Goal: Information Seeking & Learning: Learn about a topic

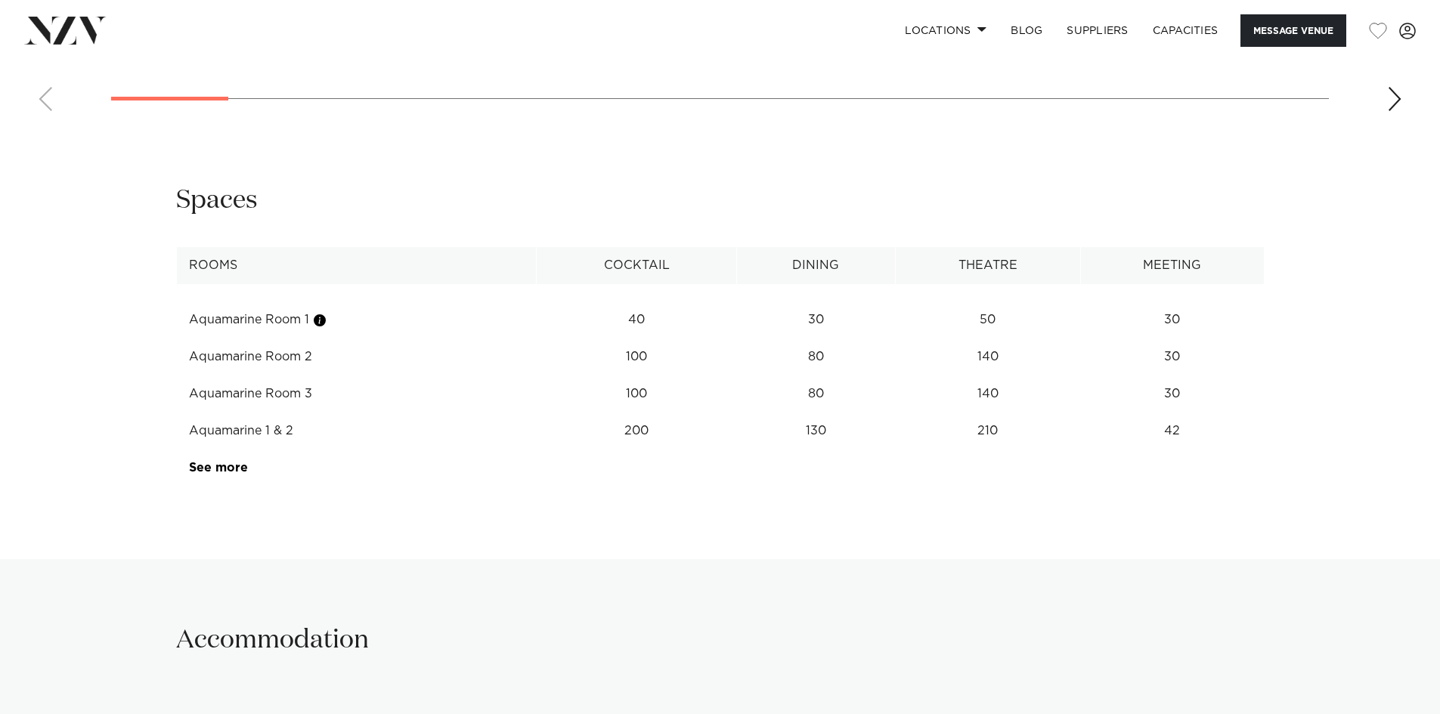
scroll to position [1512, 0]
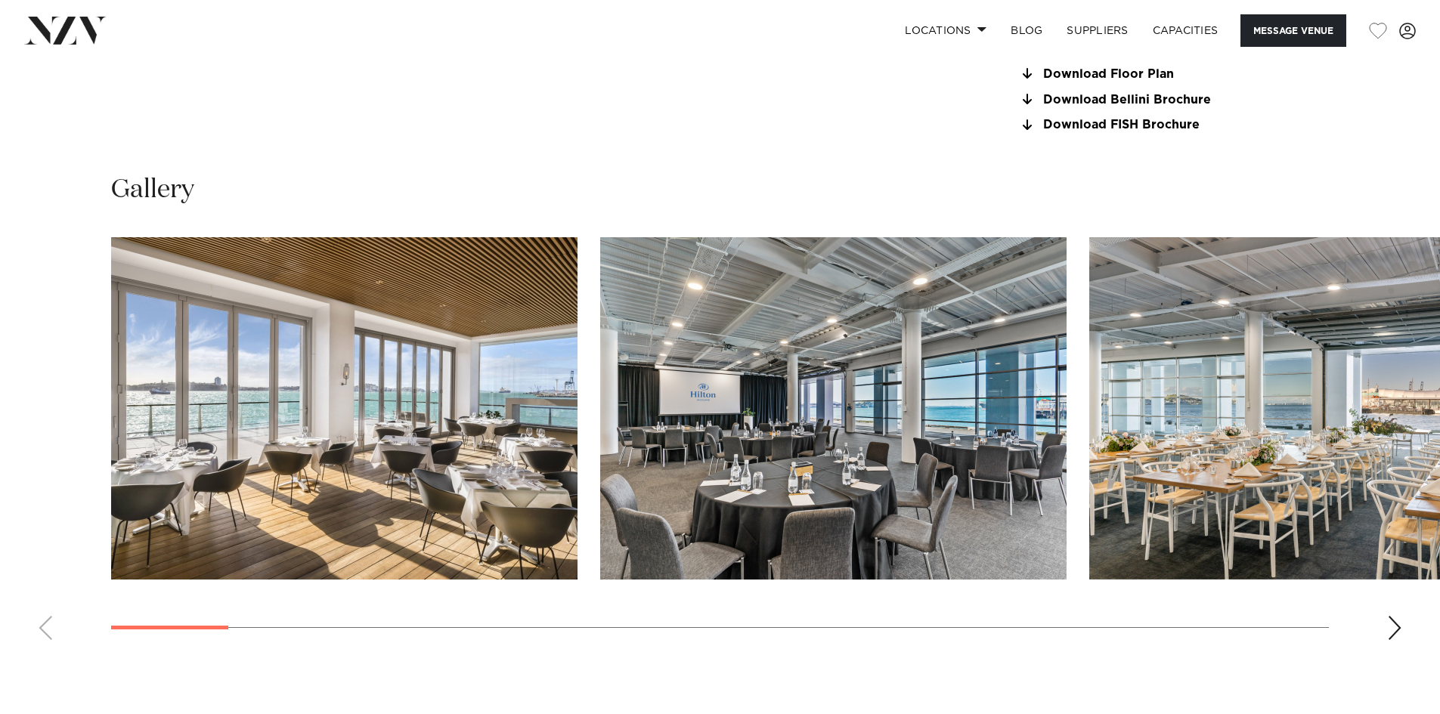
click at [1417, 419] on img "3 / 26" at bounding box center [1322, 408] width 466 height 342
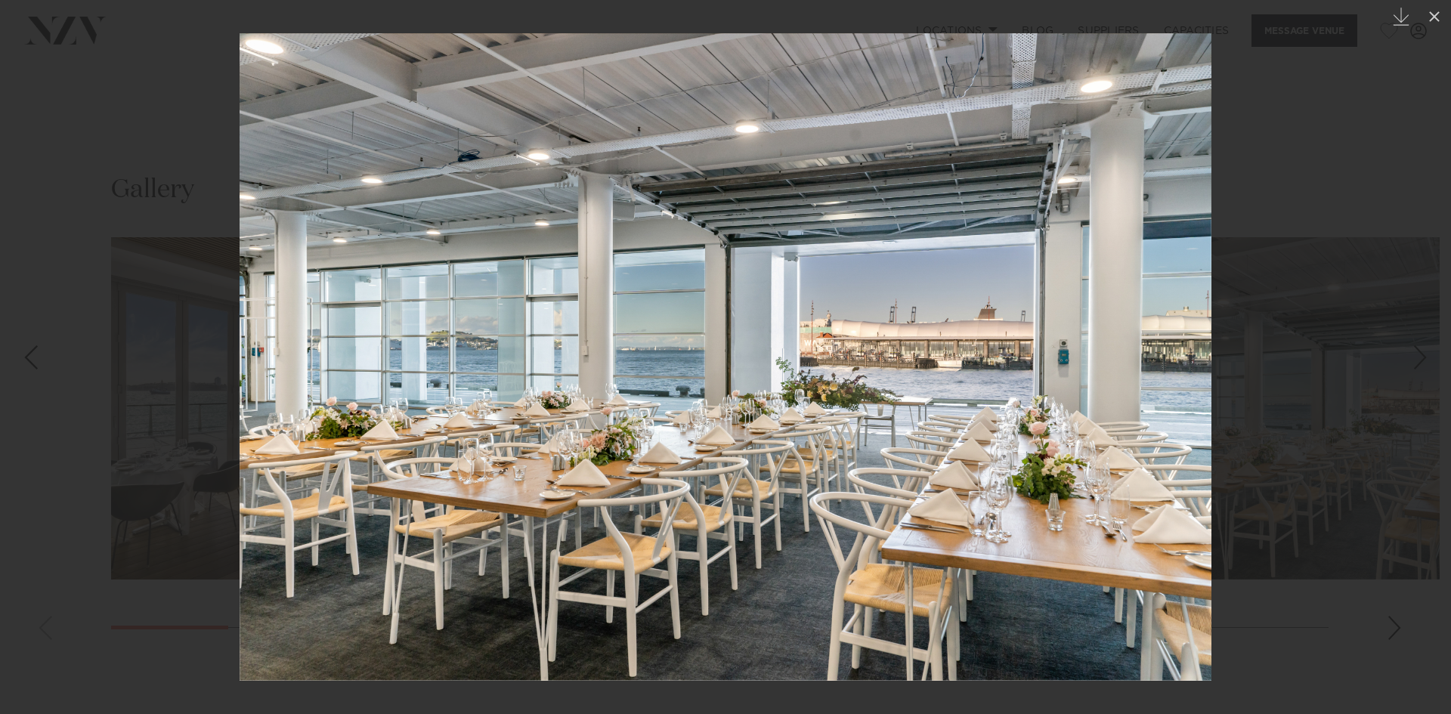
click at [1417, 419] on div at bounding box center [725, 357] width 1451 height 714
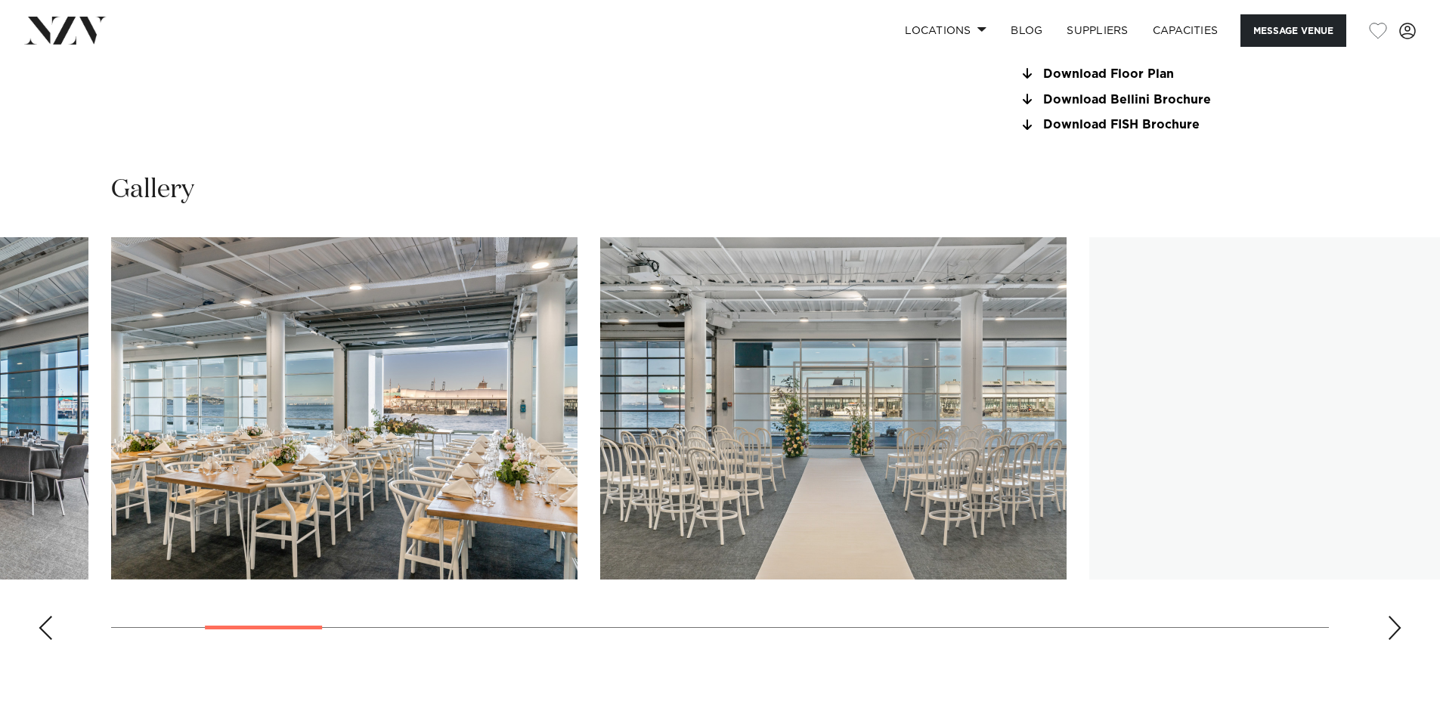
click at [1417, 419] on img "5 / 26" at bounding box center [1322, 408] width 466 height 342
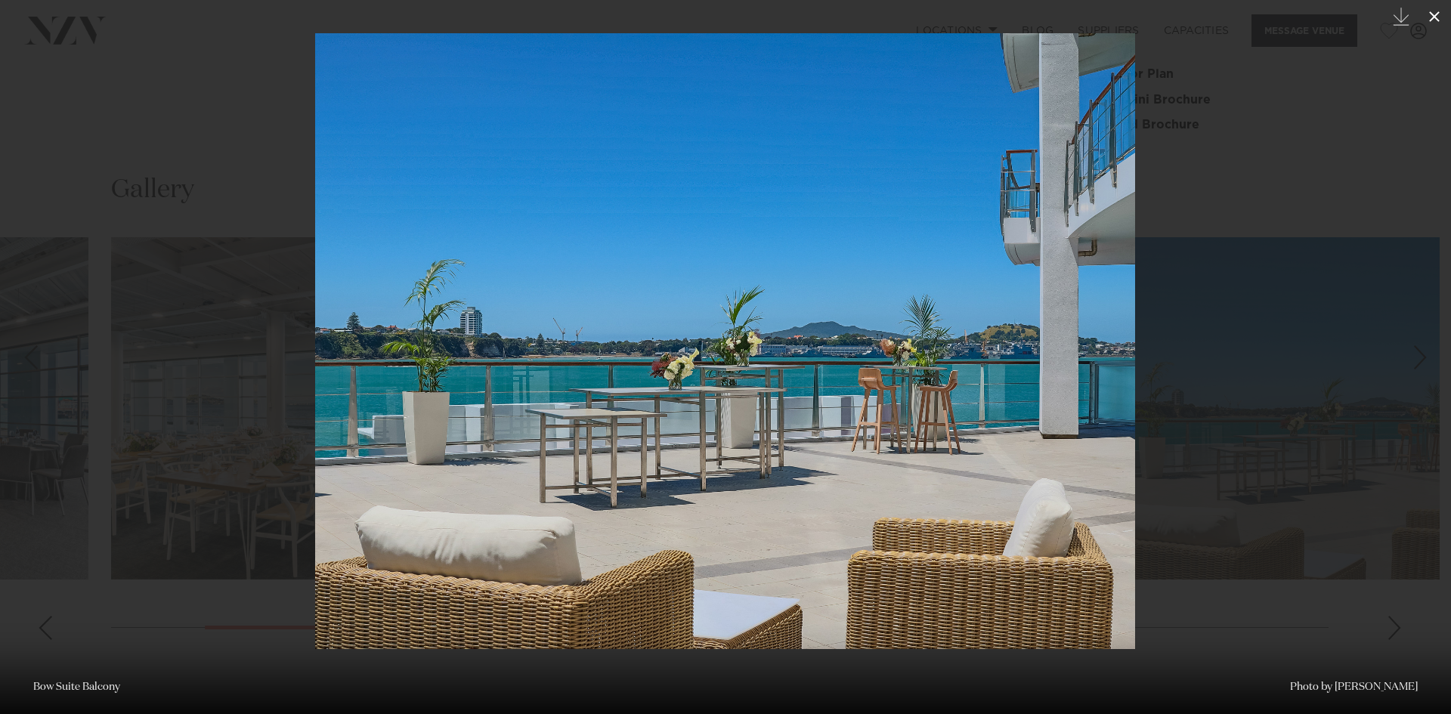
click at [1437, 18] on icon at bounding box center [1434, 16] width 11 height 11
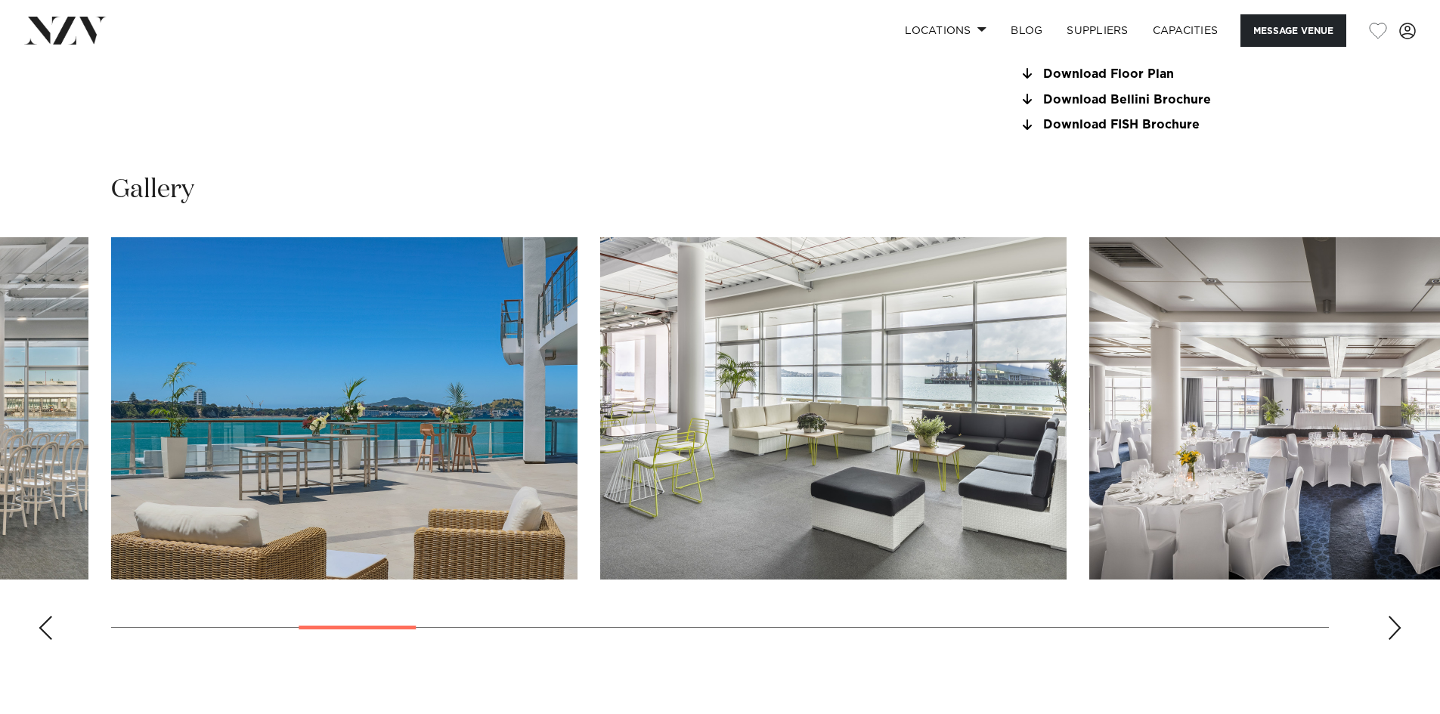
click at [1423, 432] on img "7 / 26" at bounding box center [1322, 408] width 466 height 342
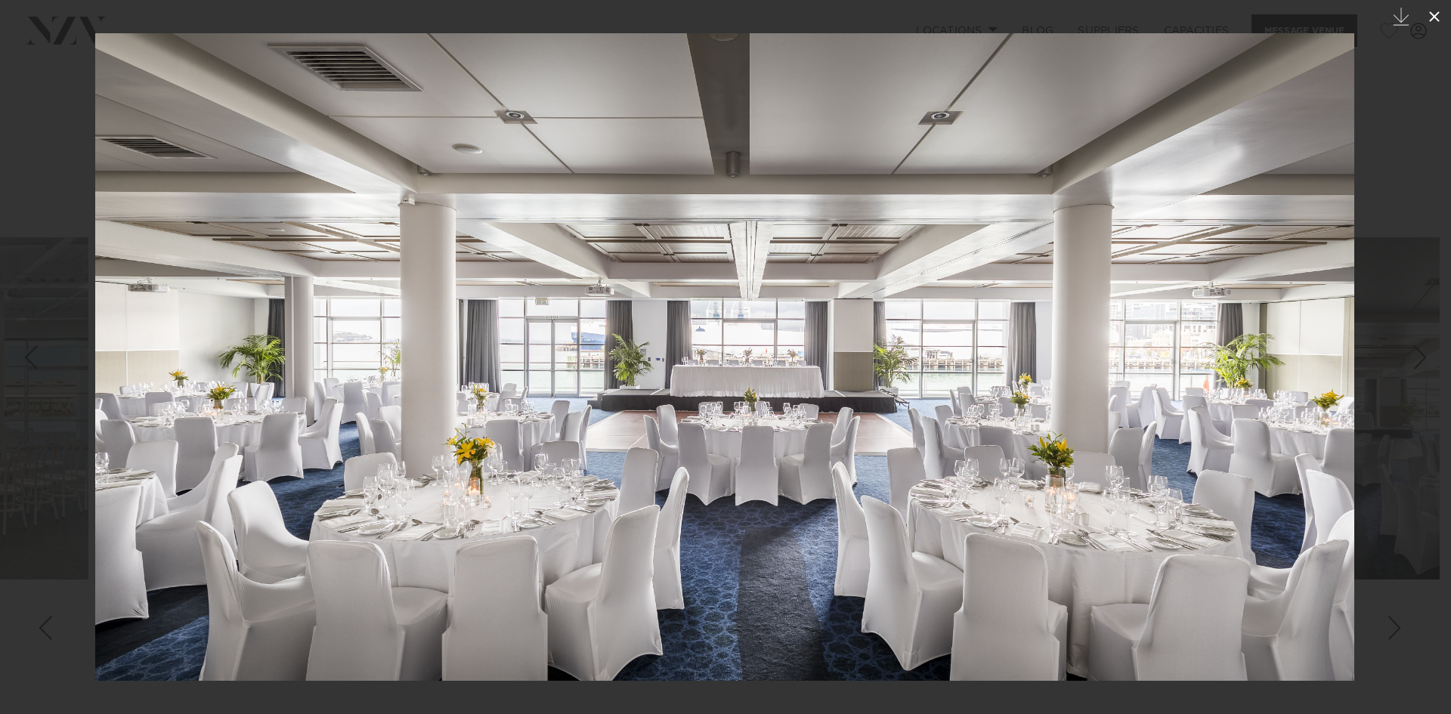
click at [1439, 19] on icon at bounding box center [1434, 17] width 18 height 18
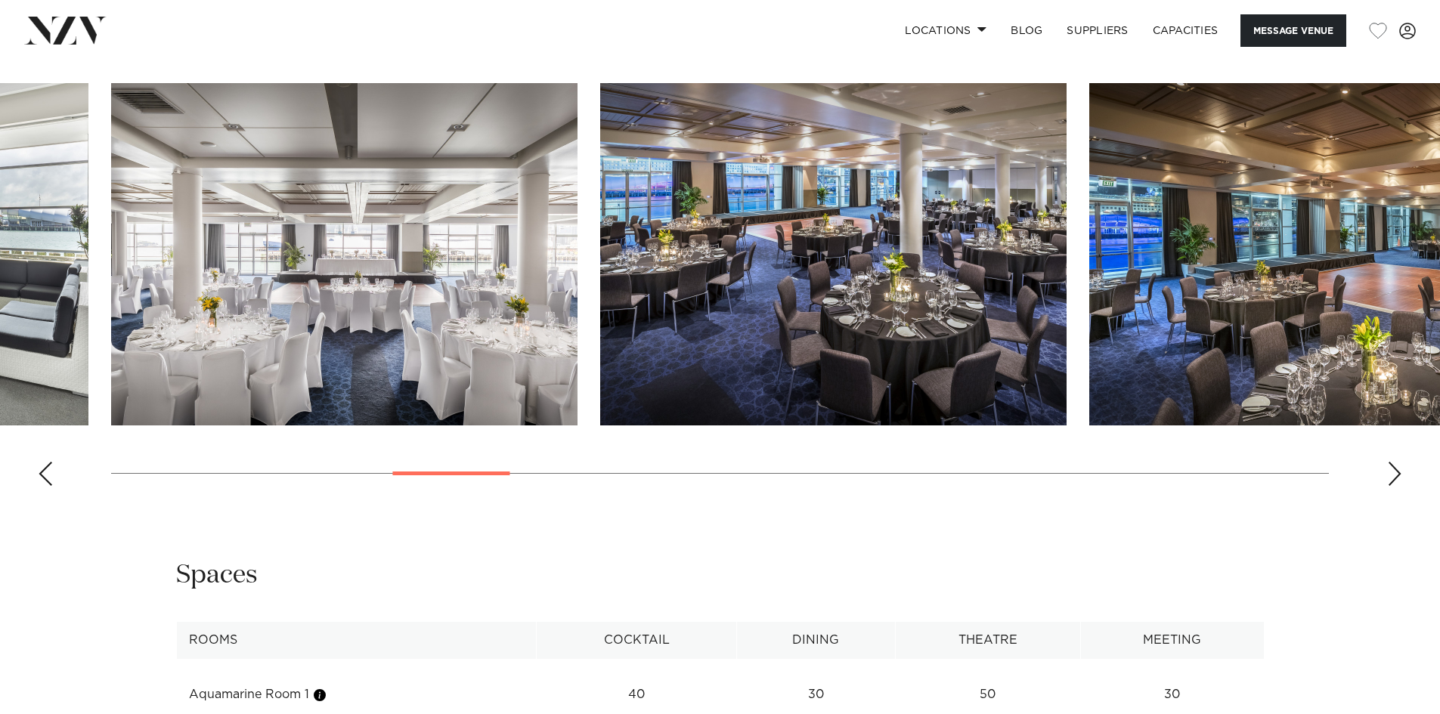
scroll to position [1663, 0]
